Goal: Book appointment/travel/reservation

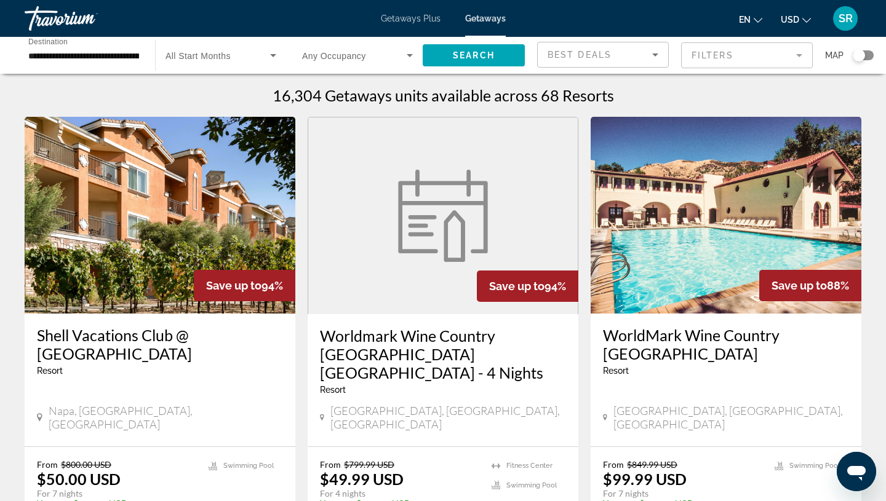
click at [76, 232] on img "Main content" at bounding box center [160, 215] width 271 height 197
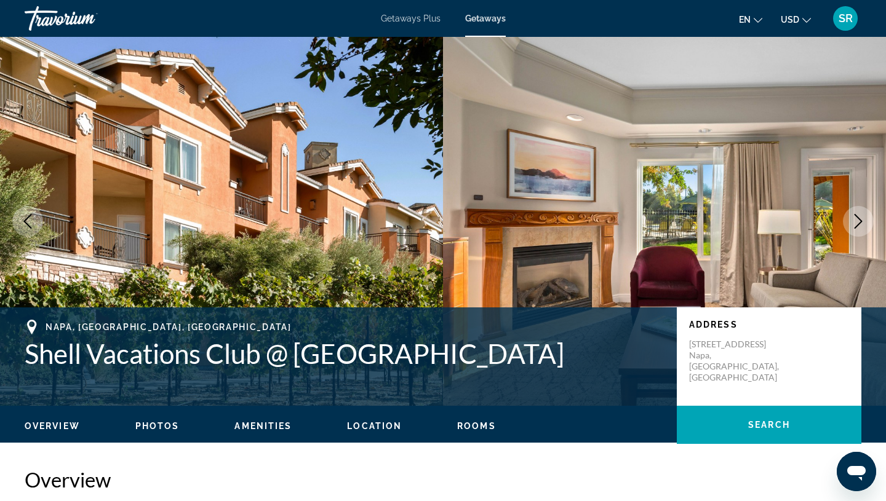
click at [855, 228] on icon "Next image" at bounding box center [858, 221] width 15 height 15
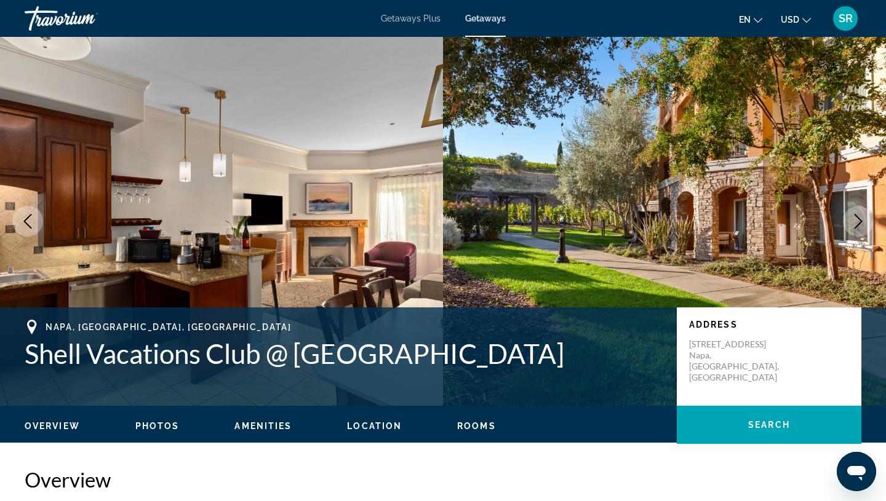
click at [858, 229] on button "Next image" at bounding box center [858, 221] width 31 height 31
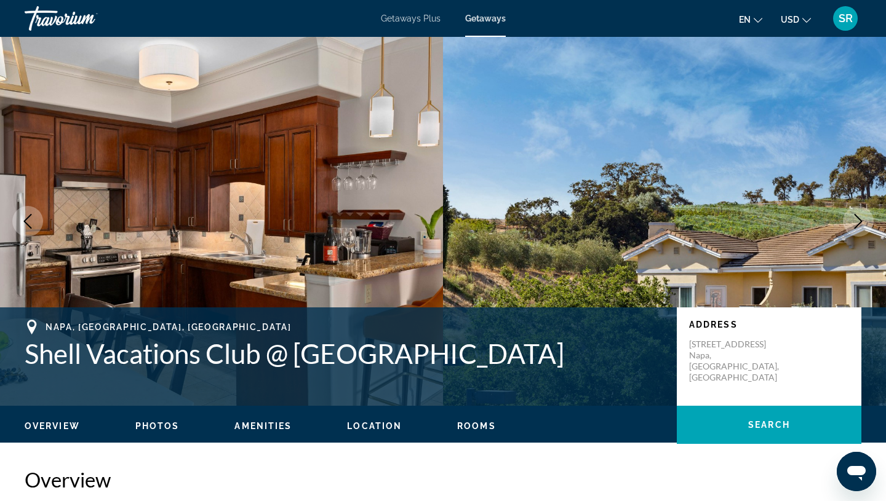
click at [858, 230] on button "Next image" at bounding box center [858, 221] width 31 height 31
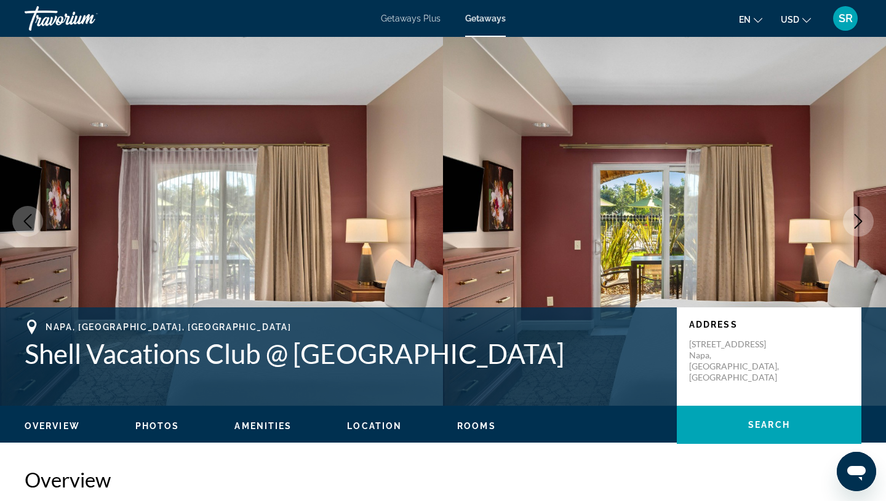
click at [858, 230] on button "Next image" at bounding box center [858, 221] width 31 height 31
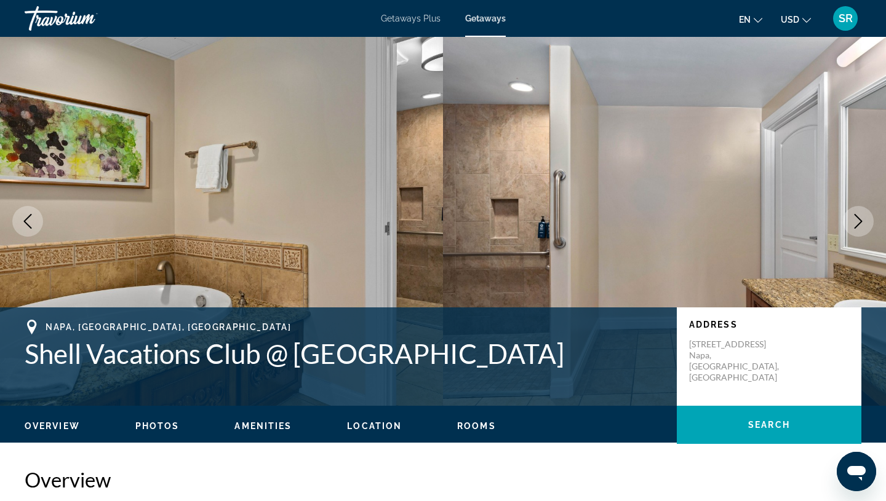
click at [858, 229] on button "Next image" at bounding box center [858, 221] width 31 height 31
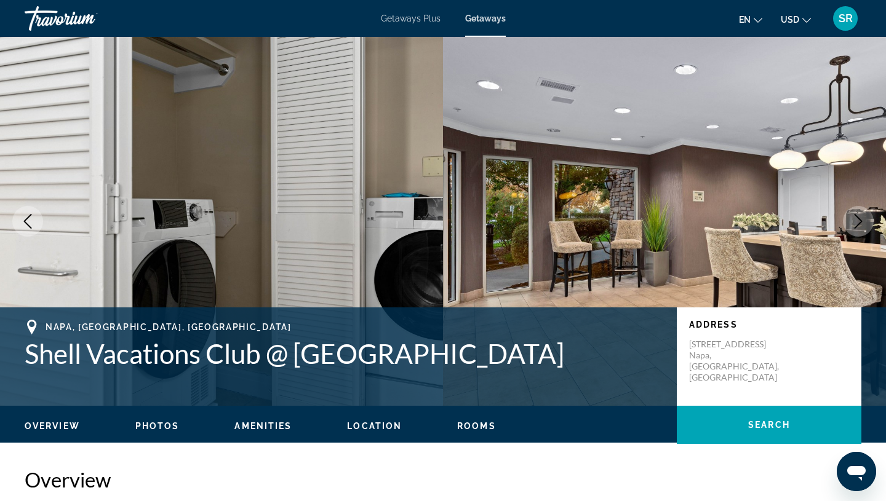
click at [858, 230] on button "Next image" at bounding box center [858, 221] width 31 height 31
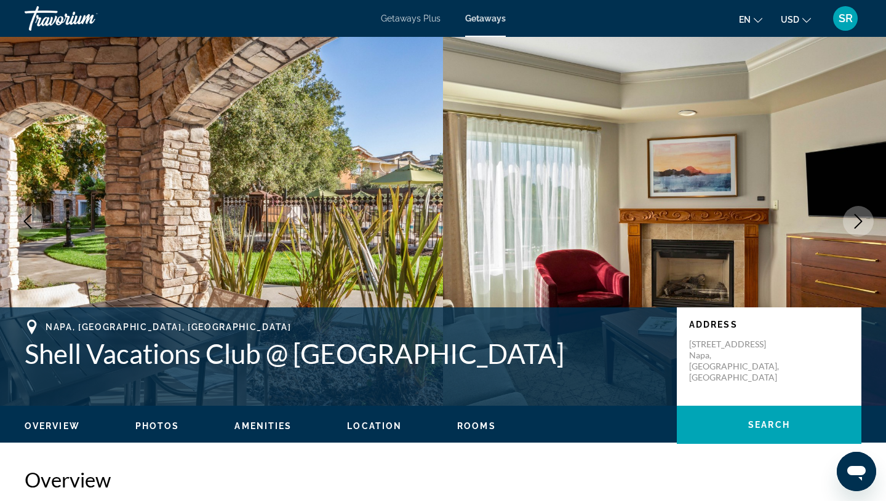
click at [858, 231] on button "Next image" at bounding box center [858, 221] width 31 height 31
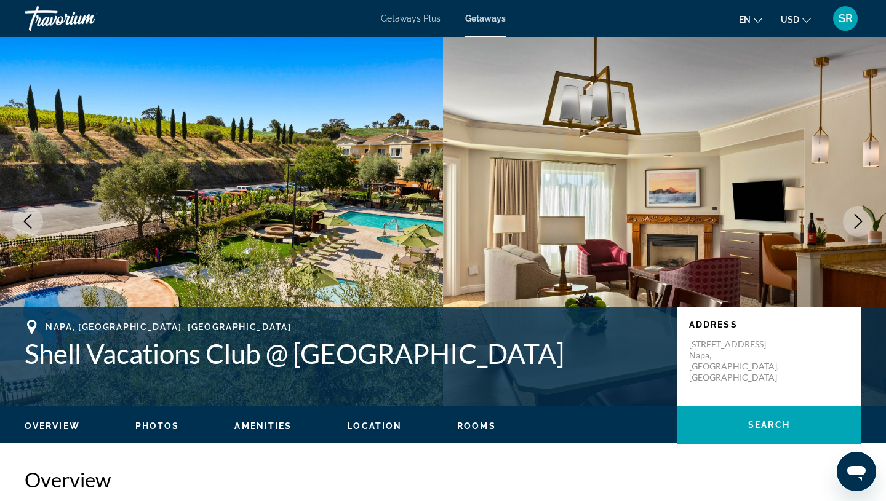
click at [857, 233] on button "Next image" at bounding box center [858, 221] width 31 height 31
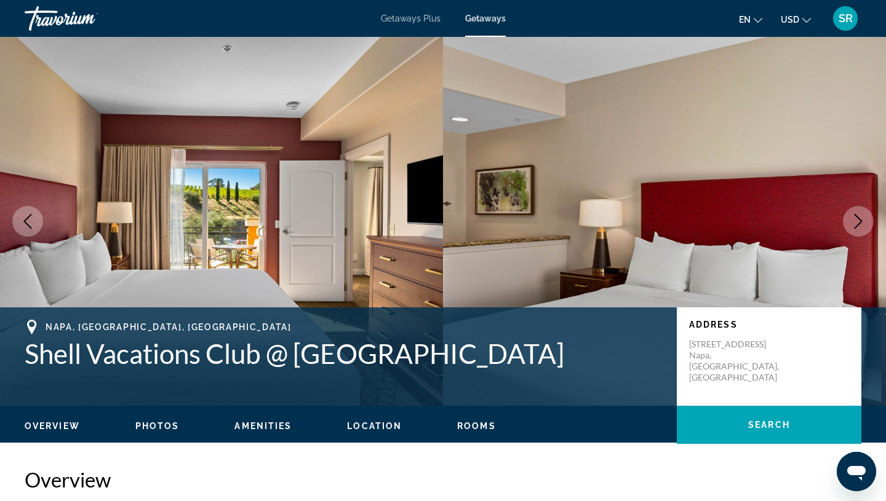
click at [858, 231] on button "Next image" at bounding box center [858, 221] width 31 height 31
